Goal: Task Accomplishment & Management: Manage account settings

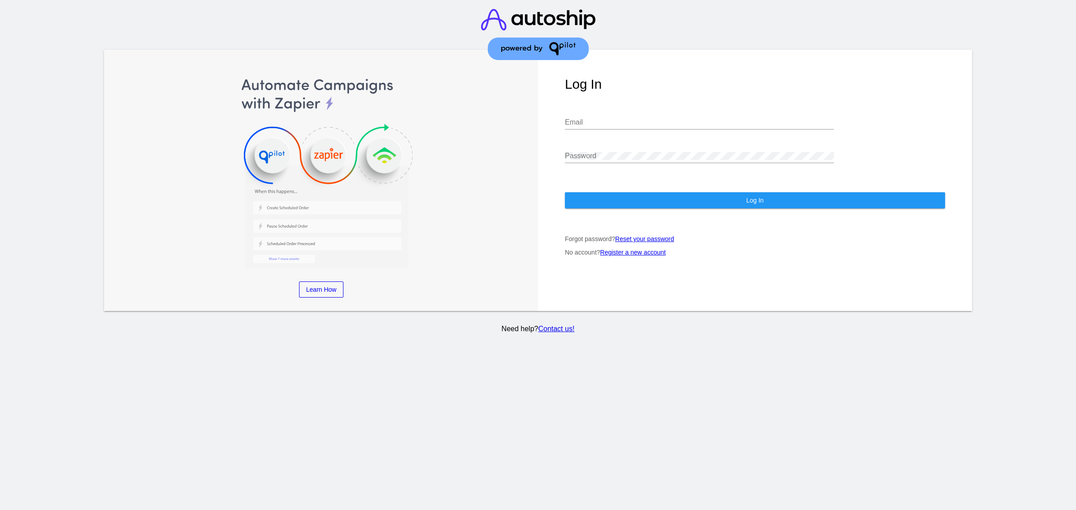
drag, startPoint x: 796, startPoint y: 480, endPoint x: 792, endPoint y: 431, distance: 49.5
click at [796, 480] on section "Learn More Learn How Learn More Learn How Learn More Learn How ‹ › Log In Email…" at bounding box center [538, 255] width 1076 height 510
click at [598, 125] on input "Email" at bounding box center [699, 122] width 269 height 8
type input "[EMAIL_ADDRESS][DOMAIN_NAME]"
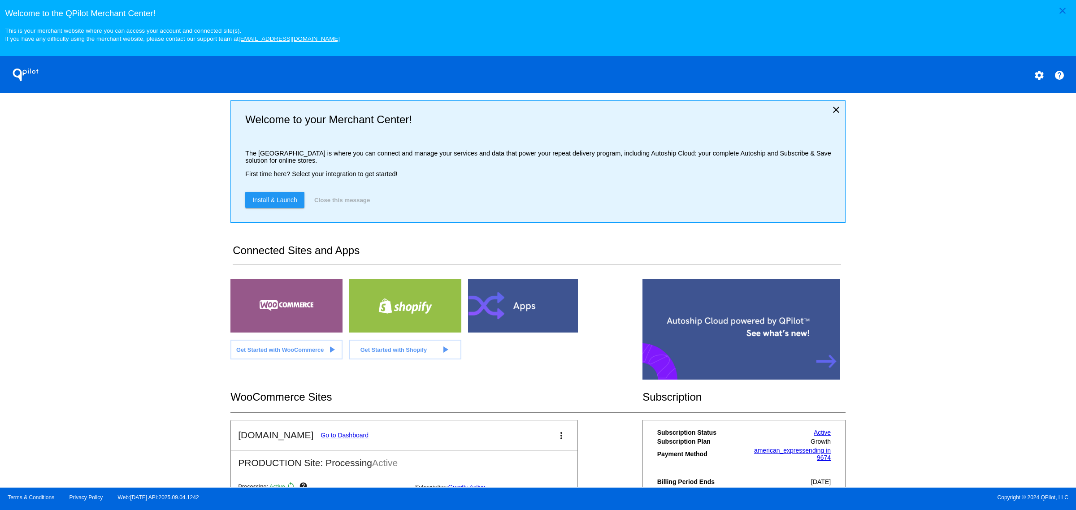
click at [333, 439] on link "Go to Dashboard" at bounding box center [344, 435] width 48 height 7
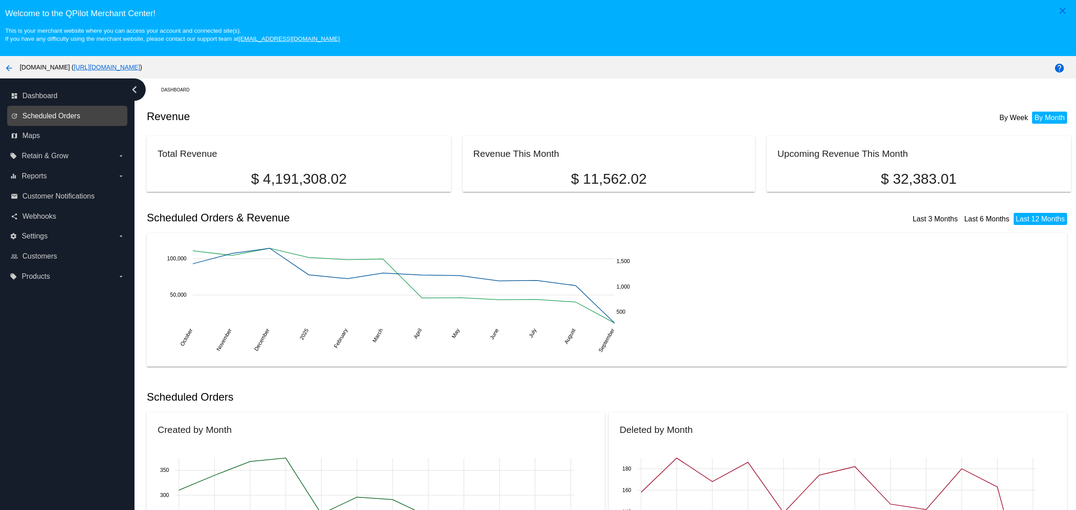
click at [22, 120] on span "Scheduled Orders" at bounding box center [51, 116] width 58 height 8
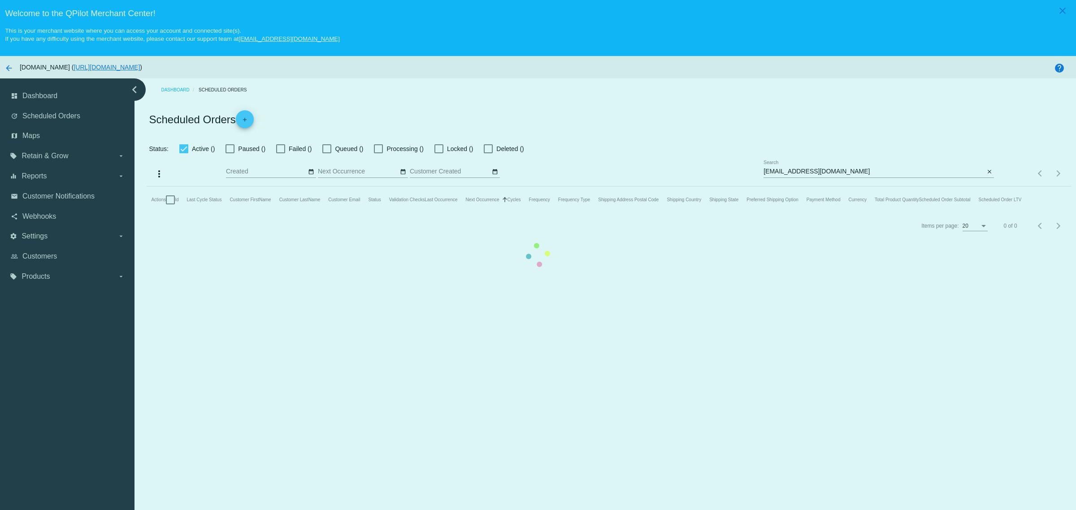
click at [847, 186] on mat-table "Actions Id Last Cycle Status Customer FirstName Customer LastName Customer Emai…" at bounding box center [609, 199] width 924 height 27
click at [847, 170] on app-dashboard-scheduled-orders "Scheduled Orders add Status: Active () Paused () Failed () Queued () Processing…" at bounding box center [609, 169] width 924 height 137
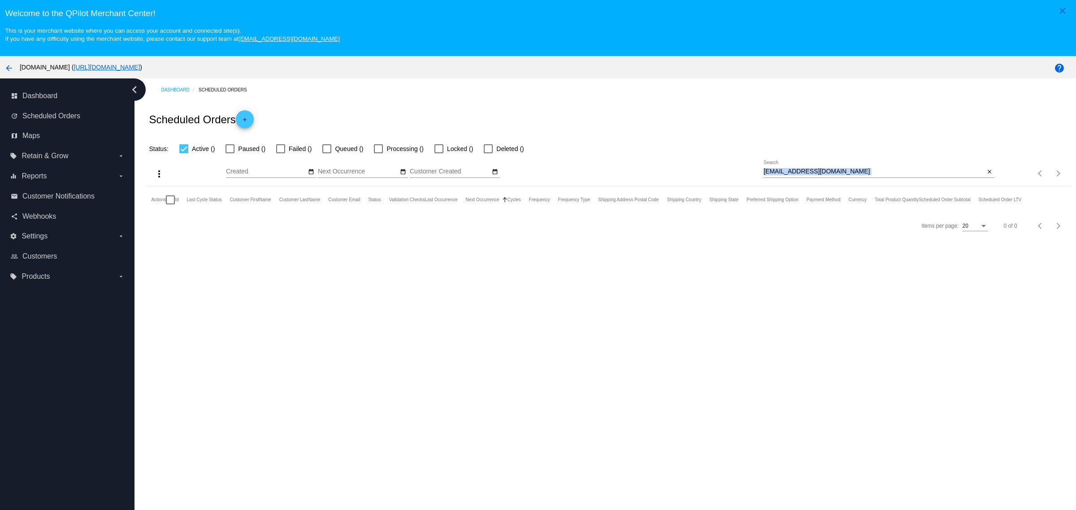
click at [847, 170] on div "[EMAIL_ADDRESS][DOMAIN_NAME] Search" at bounding box center [873, 168] width 221 height 17
click at [841, 172] on input "[EMAIL_ADDRESS][DOMAIN_NAME]" at bounding box center [873, 171] width 221 height 7
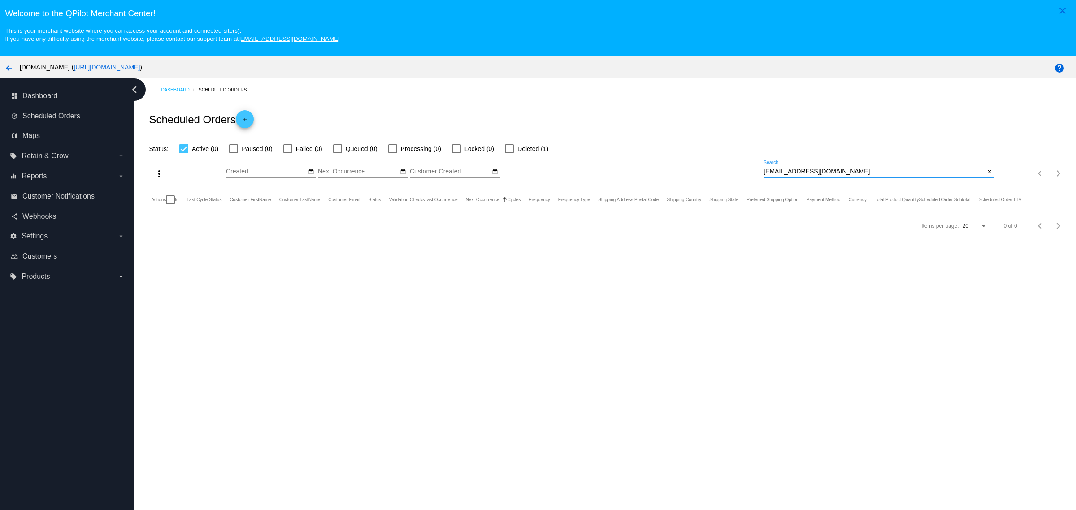
paste input "[EMAIL_ADDRESS][DOMAIN_NAME]"
type input "[EMAIL_ADDRESS][DOMAIN_NAME]"
click at [764, 261] on div "Dashboard Scheduled Orders Scheduled Orders add Status: Active (0) Paused (0) F…" at bounding box center [604, 310] width 941 height 465
click at [341, 164] on div "more_vert Sep Jan Feb Mar [DATE]" at bounding box center [609, 170] width 924 height 32
click at [299, 154] on span "Failed (1)" at bounding box center [309, 148] width 26 height 11
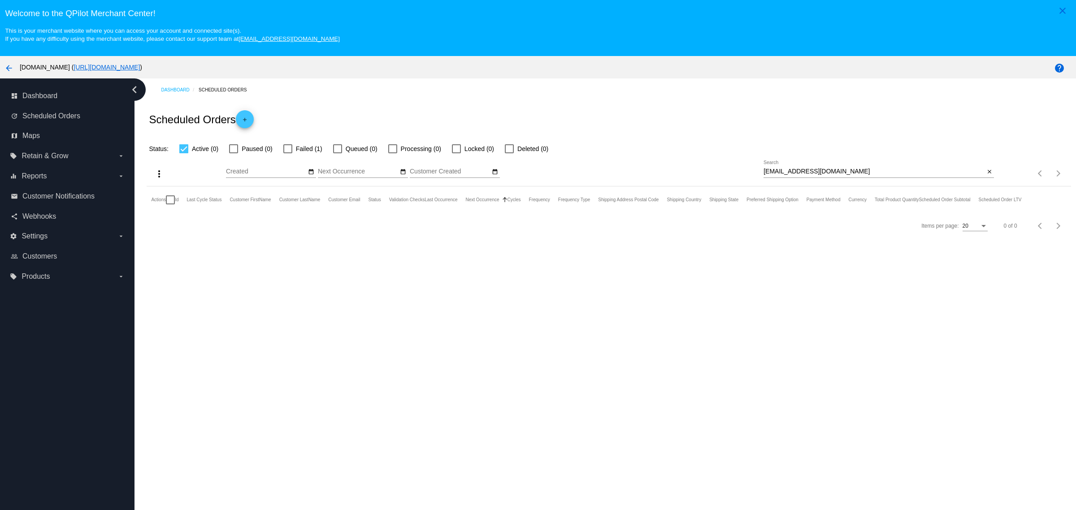
click at [286, 144] on div "Status: Active (0) Paused (0) Failed (1) Queued (0) Processing (0) Locked (0) D…" at bounding box center [609, 145] width 924 height 17
click at [290, 150] on label "Failed (1)" at bounding box center [302, 148] width 39 height 11
click at [288, 153] on input "Failed (1)" at bounding box center [287, 153] width 0 height 0
checkbox input "true"
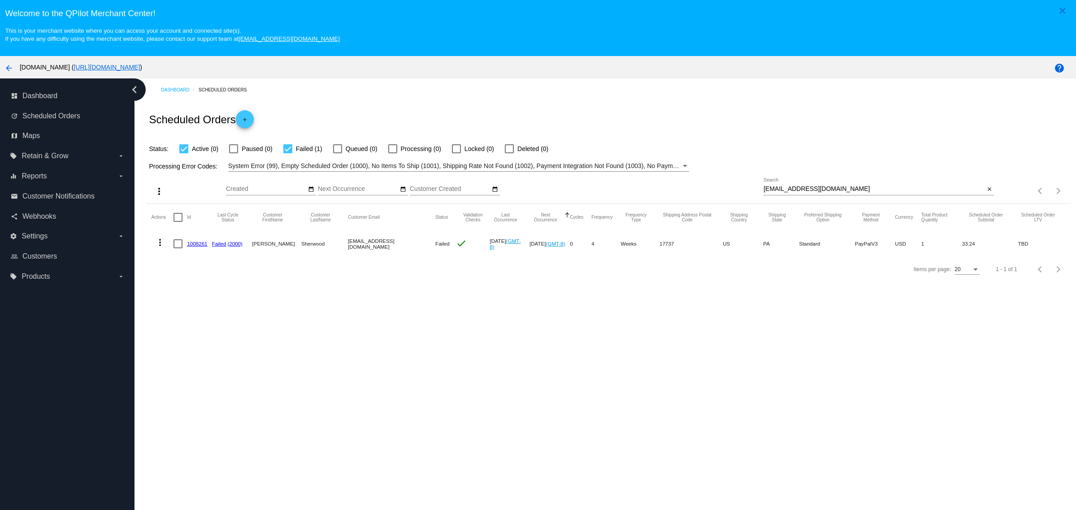
click at [162, 248] on mat-icon "more_vert" at bounding box center [160, 242] width 11 height 11
click at [210, 263] on span "View Event Logs" at bounding box center [201, 262] width 47 height 4
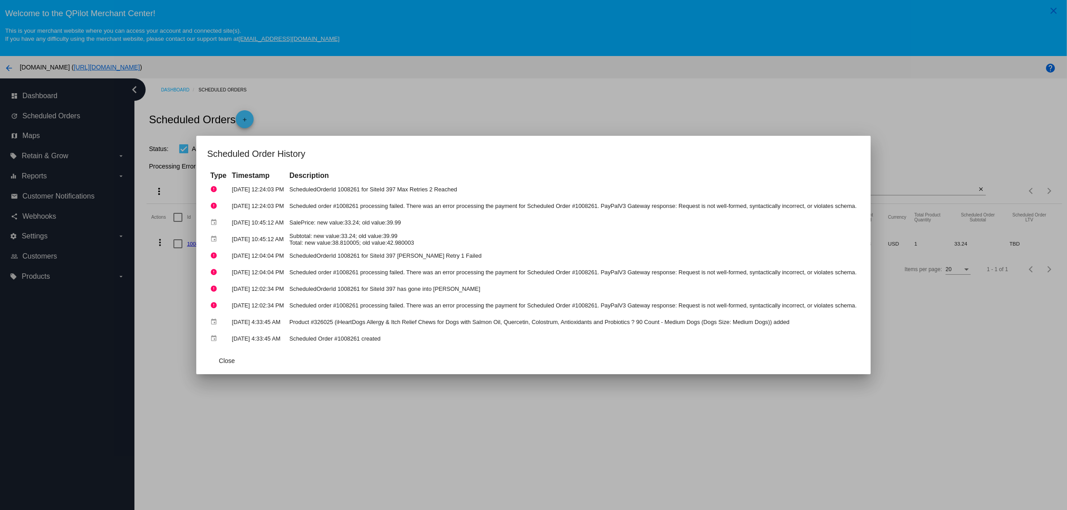
drag, startPoint x: 604, startPoint y: 205, endPoint x: 852, endPoint y: 207, distance: 247.4
click at [862, 204] on mat-dialog-content "Type Timestamp Description error [DATE] 12:24:03 PM ScheduledOrderId 1008261 fo…" at bounding box center [533, 258] width 675 height 177
click at [841, 203] on td "Scheduled order #1008261 processing failed. There was an error processing the p…" at bounding box center [573, 206] width 572 height 16
drag, startPoint x: 604, startPoint y: 205, endPoint x: 851, endPoint y: 205, distance: 246.5
click at [851, 205] on td "Scheduled order #1008261 processing failed. There was an error processing the p…" at bounding box center [573, 206] width 572 height 16
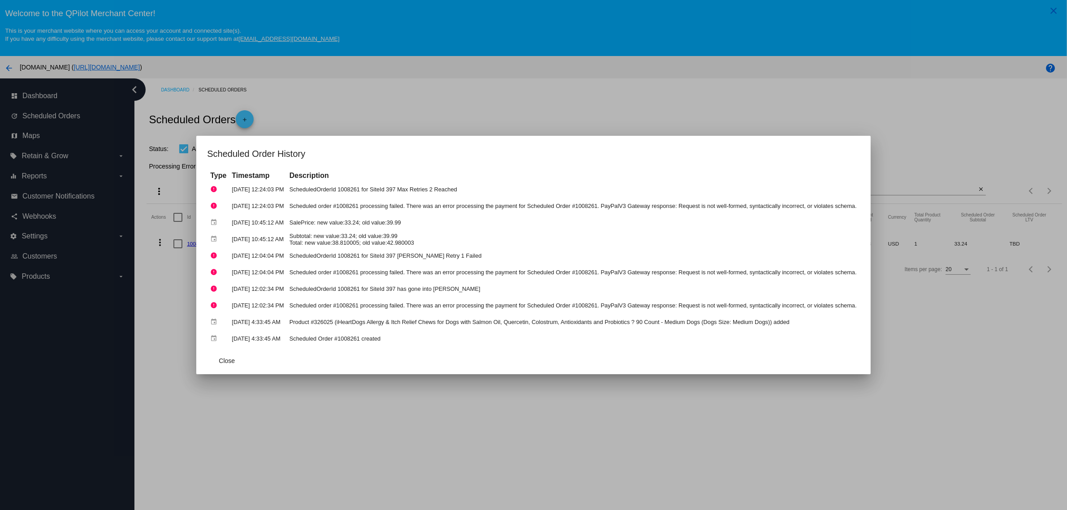
drag, startPoint x: 831, startPoint y: 209, endPoint x: 608, endPoint y: 205, distance: 223.2
click at [619, 202] on td "Scheduled order #1008261 processing failed. There was an error processing the p…" at bounding box center [573, 206] width 572 height 16
drag, startPoint x: 605, startPoint y: 207, endPoint x: 851, endPoint y: 205, distance: 245.6
click at [851, 205] on td "Scheduled order #1008261 processing failed. There was an error processing the p…" at bounding box center [573, 206] width 572 height 16
copy td "PayPalV3 Gateway response: Request is not well-formed, syntactically incorrect,…"
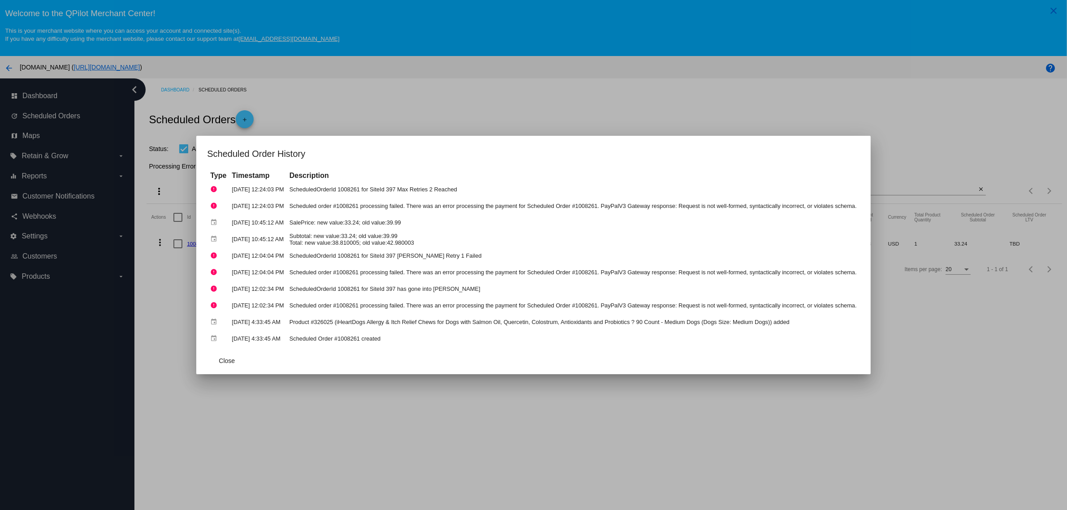
drag, startPoint x: 848, startPoint y: 206, endPoint x: 606, endPoint y: 206, distance: 241.6
click at [606, 206] on td "Scheduled order #1008261 processing failed. There was an error processing the p…" at bounding box center [573, 206] width 572 height 16
drag, startPoint x: 682, startPoint y: 212, endPoint x: 784, endPoint y: 207, distance: 102.8
click at [785, 207] on td "Scheduled order #1008261 processing failed. There was an error processing the p…" at bounding box center [573, 206] width 572 height 16
click at [784, 207] on td "Scheduled order #1008261 processing failed. There was an error processing the p…" at bounding box center [573, 206] width 572 height 16
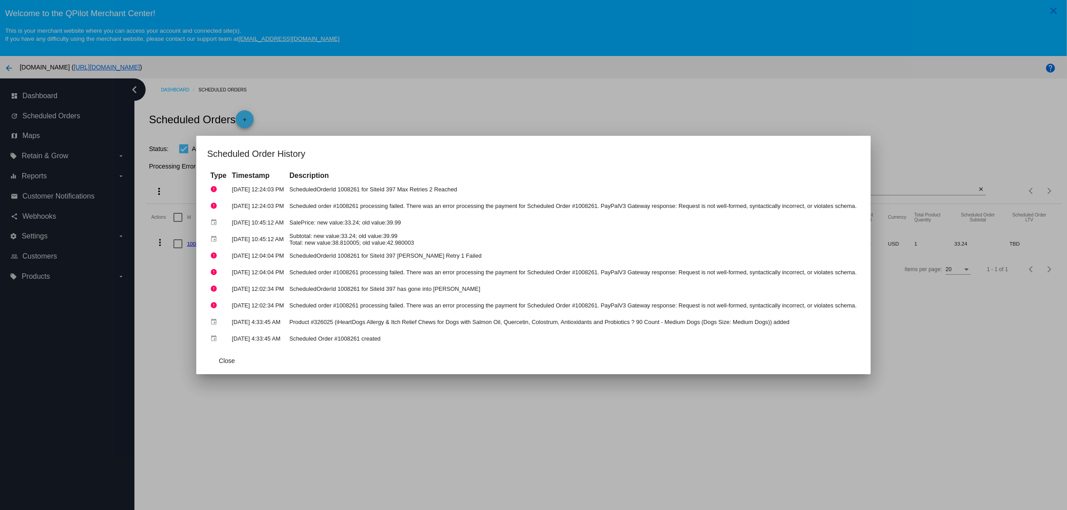
drag, startPoint x: 841, startPoint y: 207, endPoint x: 641, endPoint y: 208, distance: 199.9
click at [641, 208] on mat-dialog-content "Type Timestamp Description error [DATE] 12:24:03 PM ScheduledOrderId 1008261 fo…" at bounding box center [533, 258] width 675 height 177
drag, startPoint x: 641, startPoint y: 209, endPoint x: 628, endPoint y: 209, distance: 12.6
click at [639, 209] on td "Scheduled order #1008261 processing failed. There was an error processing the p…" at bounding box center [573, 206] width 572 height 16
click at [615, 205] on td "Scheduled order #1008261 processing failed. There was an error processing the p…" at bounding box center [573, 206] width 572 height 16
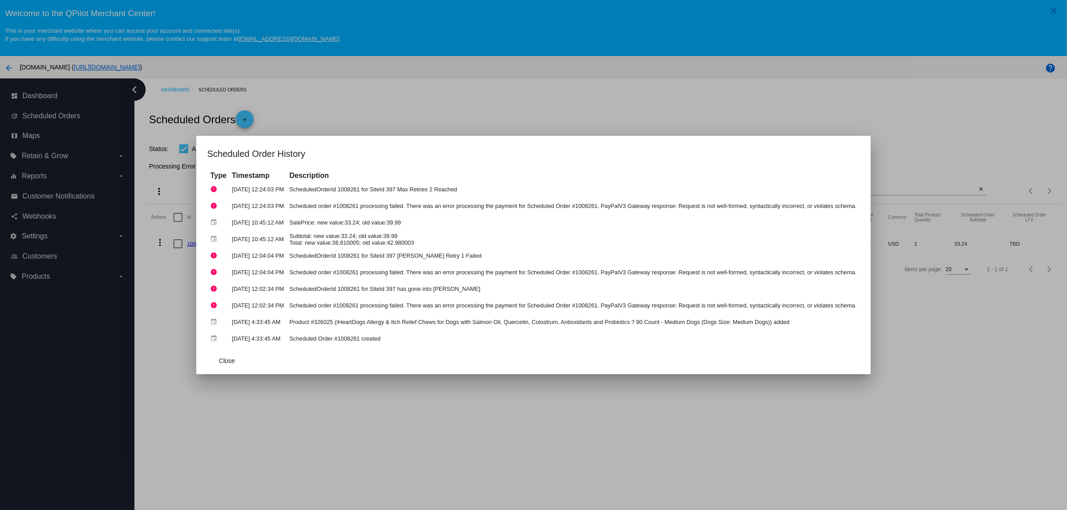
copy td "PayPalV3 Gateway response: Request is not well-formed, syntactically incorrect,…"
click at [557, 203] on td "Scheduled order #1008261 processing failed. There was an error processing the p…" at bounding box center [573, 206] width 572 height 16
click at [499, 104] on div at bounding box center [533, 255] width 1067 height 510
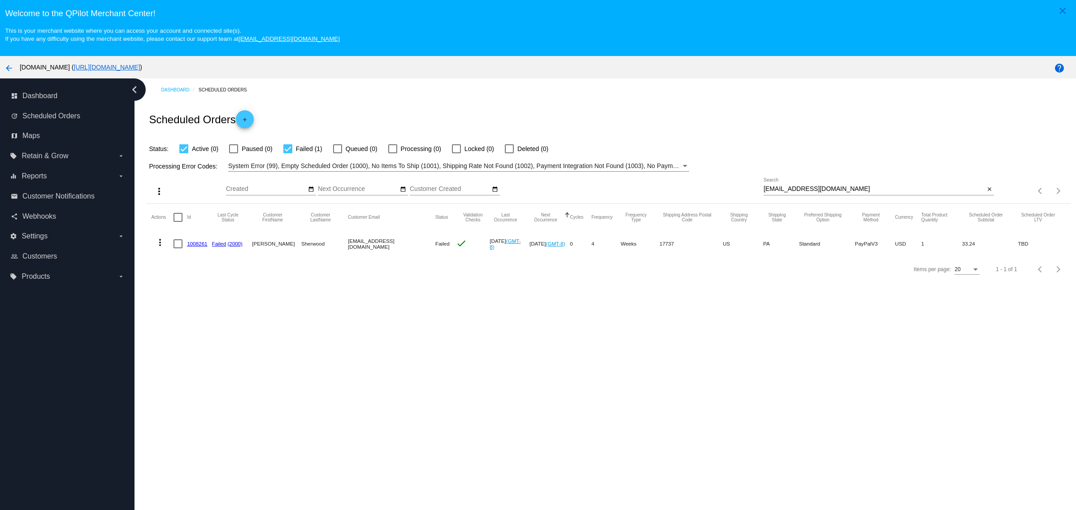
click at [199, 254] on mat-cell "1008261" at bounding box center [199, 244] width 25 height 26
copy link "1008261"
click at [164, 247] on mat-icon "more_vert" at bounding box center [160, 242] width 11 height 11
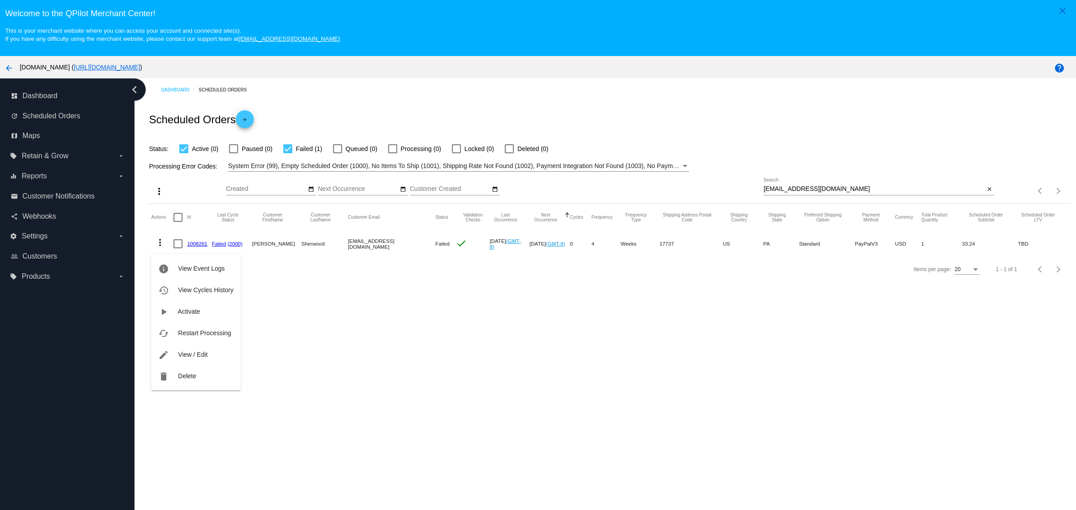
drag, startPoint x: 191, startPoint y: 364, endPoint x: 671, endPoint y: 303, distance: 483.5
click at [653, 303] on div "info View Event Logs history View Cycles History play_arrow Activate cached Res…" at bounding box center [538, 255] width 1076 height 510
click at [547, 303] on div at bounding box center [538, 255] width 1076 height 510
click at [158, 248] on mat-icon "more_vert" at bounding box center [160, 242] width 11 height 11
click at [197, 351] on span "View / Edit" at bounding box center [193, 354] width 30 height 7
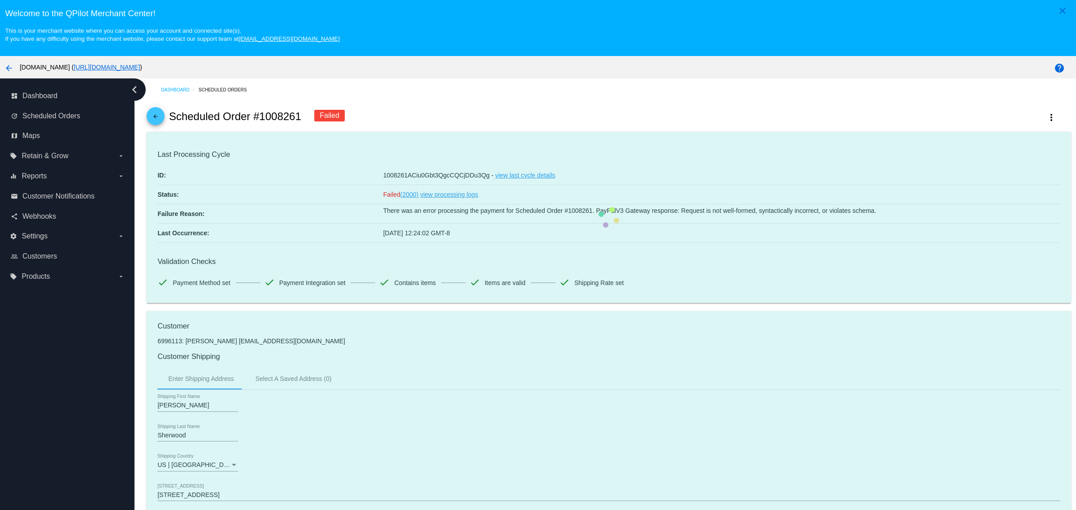
scroll to position [504, 0]
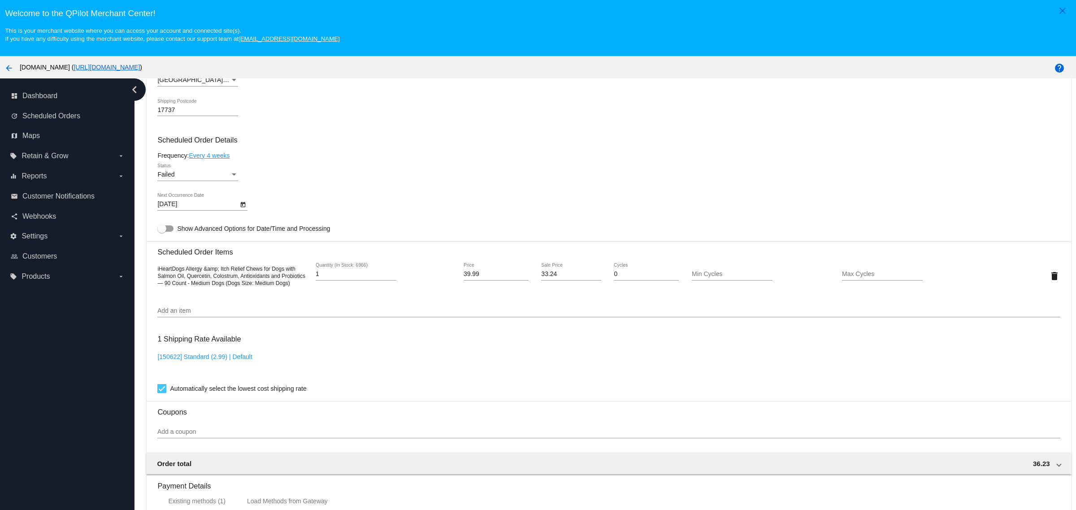
click at [568, 278] on input "33.24" at bounding box center [571, 274] width 60 height 7
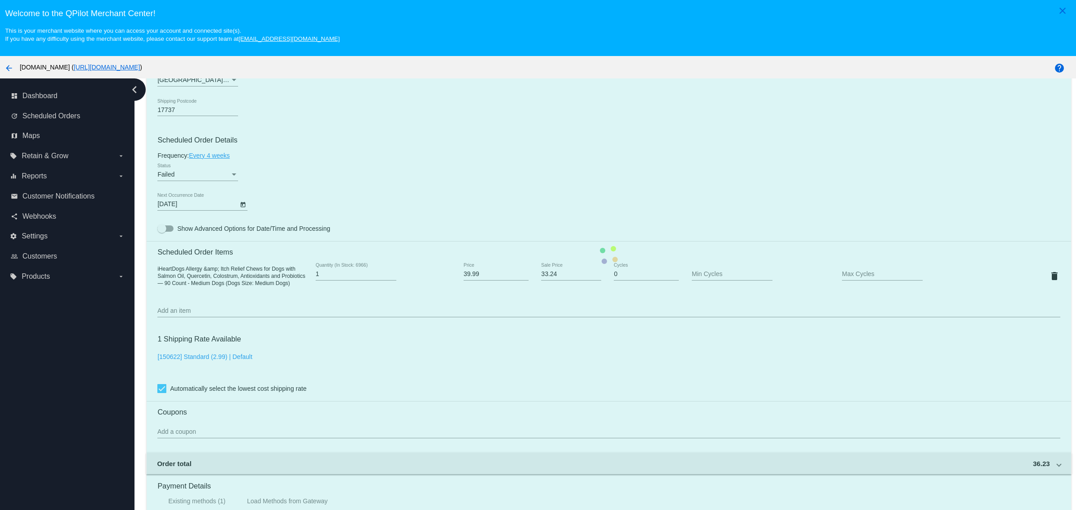
click at [598, 234] on mat-card "Customer 6996113: [PERSON_NAME] [EMAIL_ADDRESS][DOMAIN_NAME] Customer Shipping …" at bounding box center [609, 255] width 924 height 896
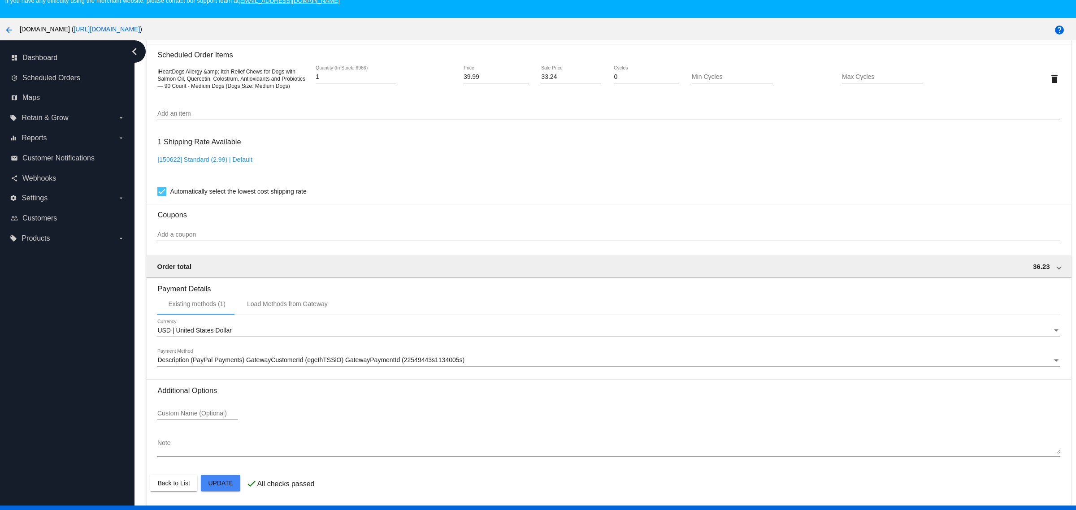
scroll to position [59, 0]
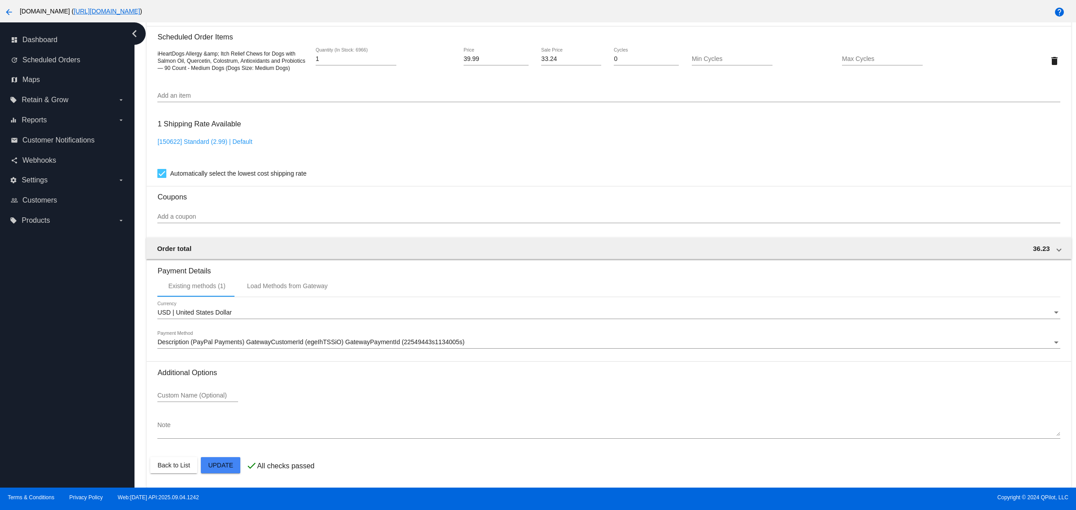
click at [236, 463] on mat-card "Customer 6996113: [PERSON_NAME] [EMAIL_ADDRESS][DOMAIN_NAME] Customer Shipping …" at bounding box center [609, 40] width 924 height 896
click at [471, 339] on div "Description (PayPal Payments) GatewayCustomerId (egeIhTSSiO) GatewayPaymentId (…" at bounding box center [604, 342] width 894 height 7
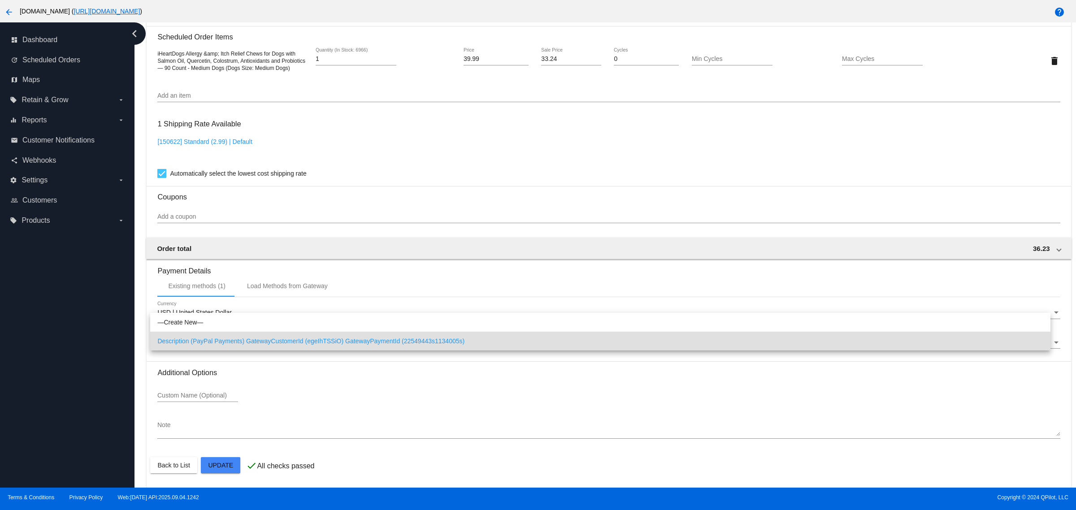
click at [468, 388] on div at bounding box center [538, 255] width 1076 height 510
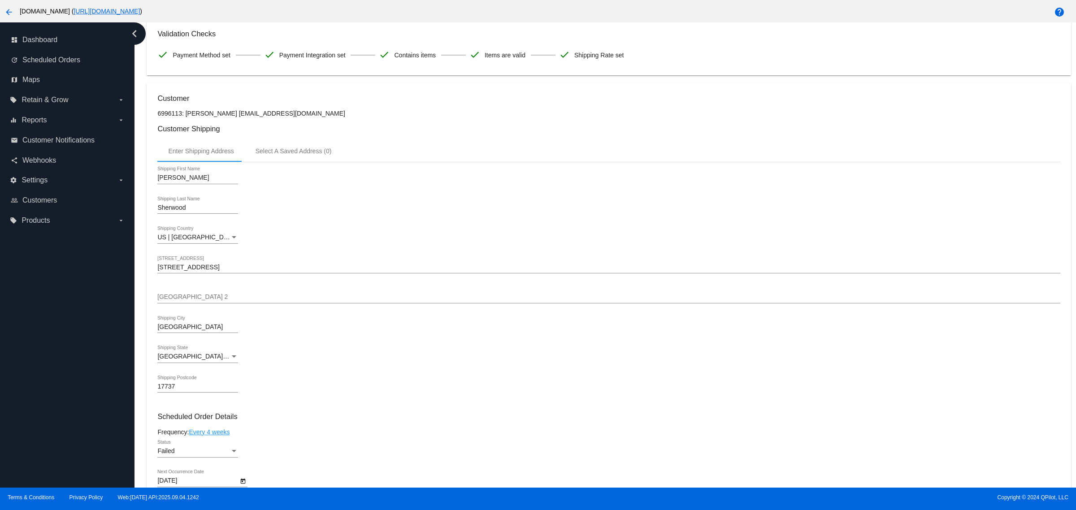
scroll to position [448, 0]
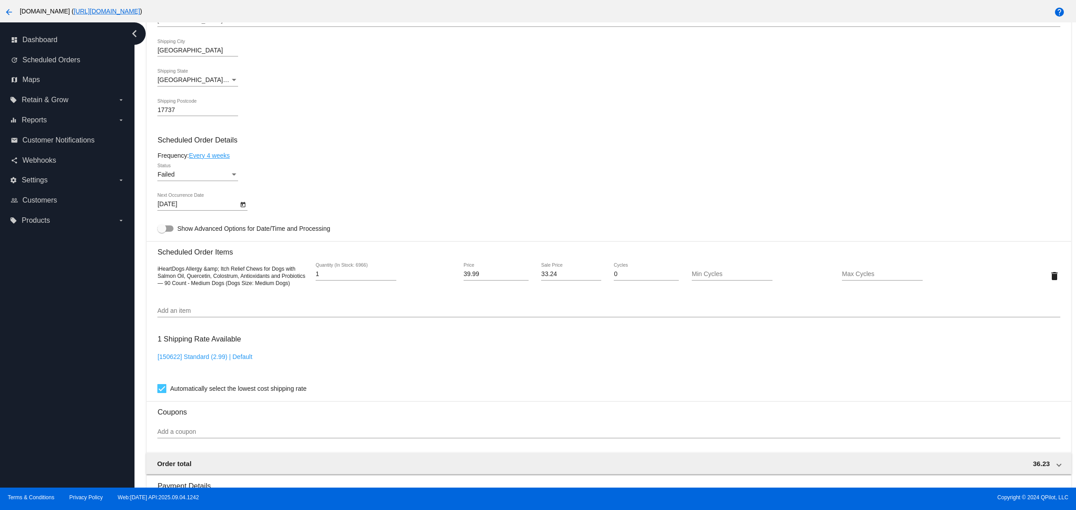
click at [16, 10] on button "arrow_back" at bounding box center [9, 11] width 18 height 18
